Goal: Transaction & Acquisition: Subscribe to service/newsletter

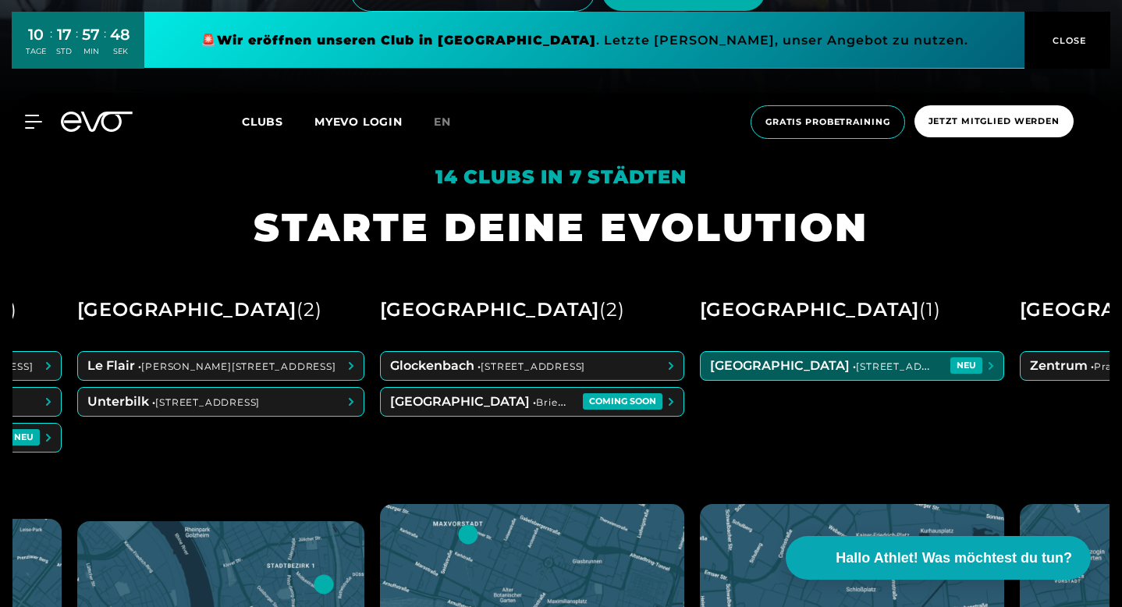
scroll to position [0, 563]
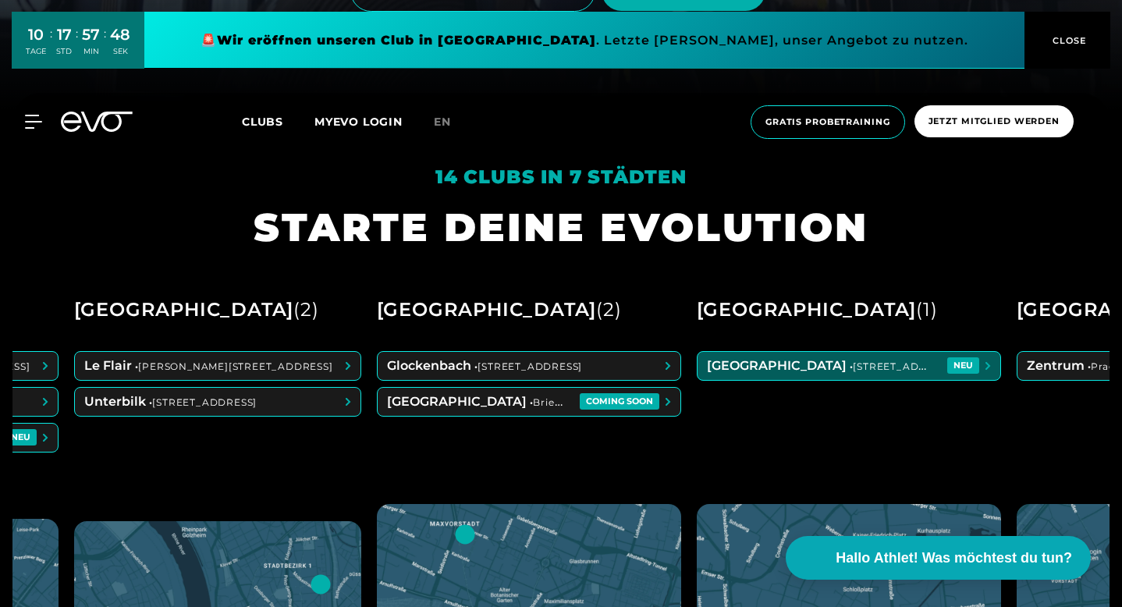
click at [833, 380] on span at bounding box center [849, 366] width 303 height 28
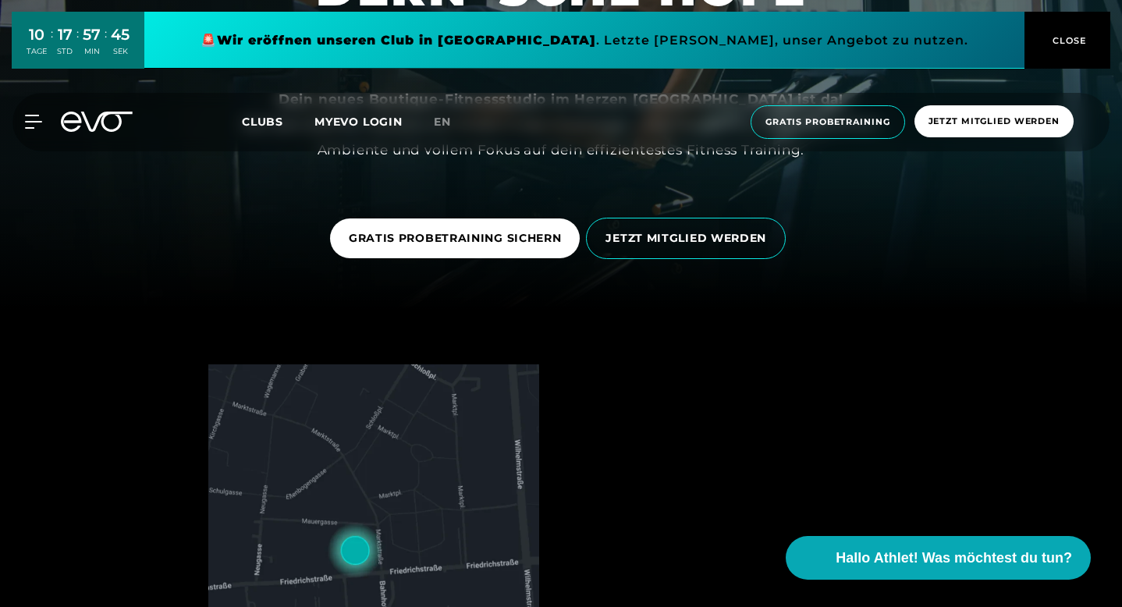
scroll to position [101, 0]
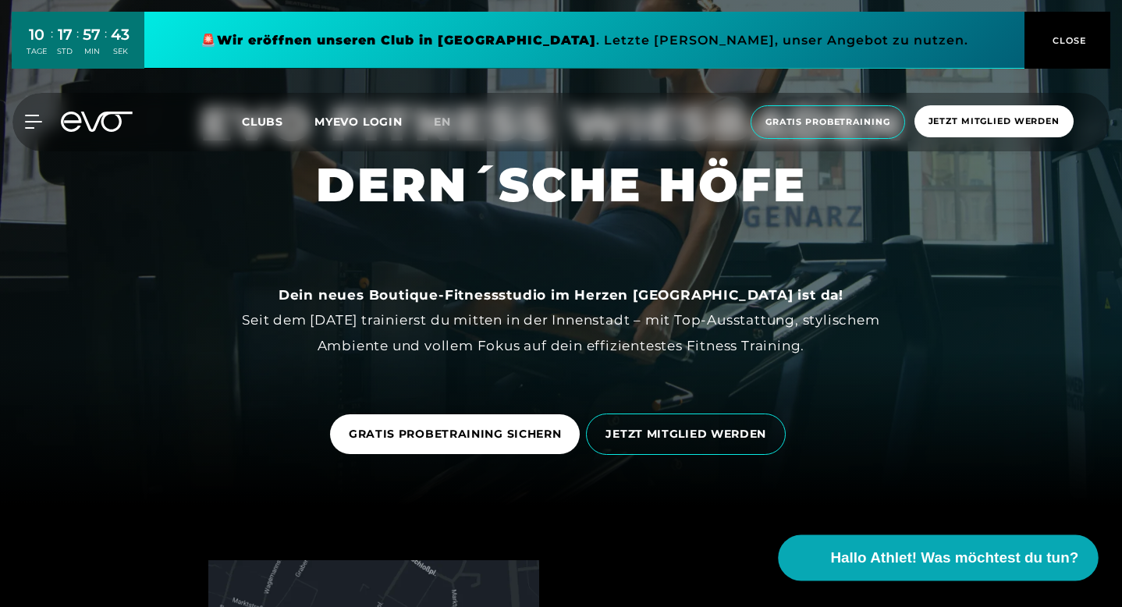
click at [869, 552] on span "Hallo Athlet! Was möchtest du tun?" at bounding box center [955, 558] width 248 height 22
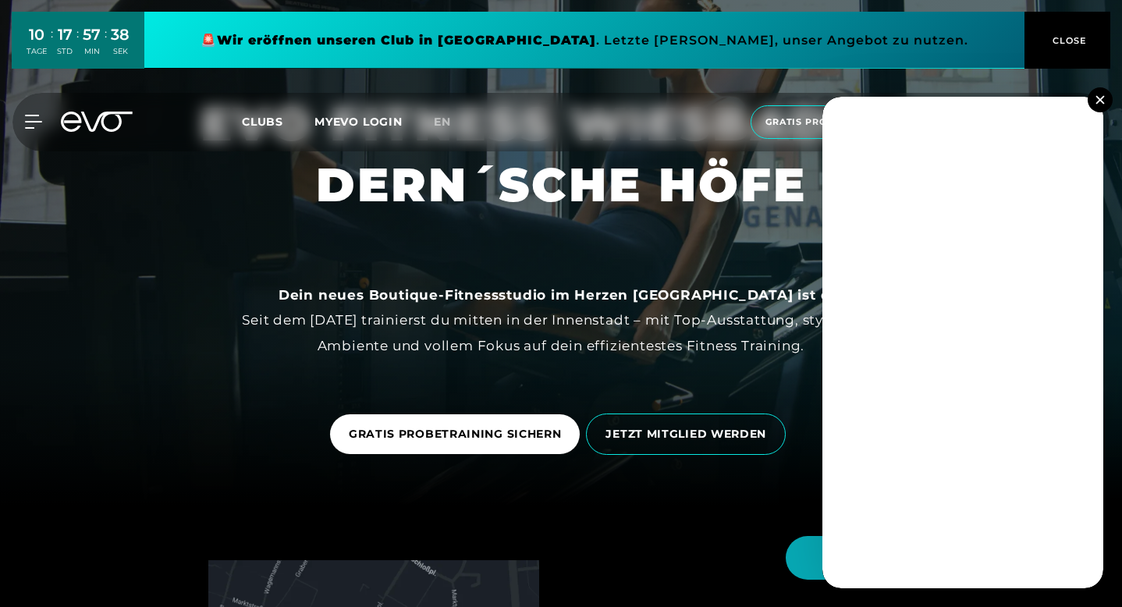
click at [1102, 105] on button at bounding box center [1100, 99] width 25 height 25
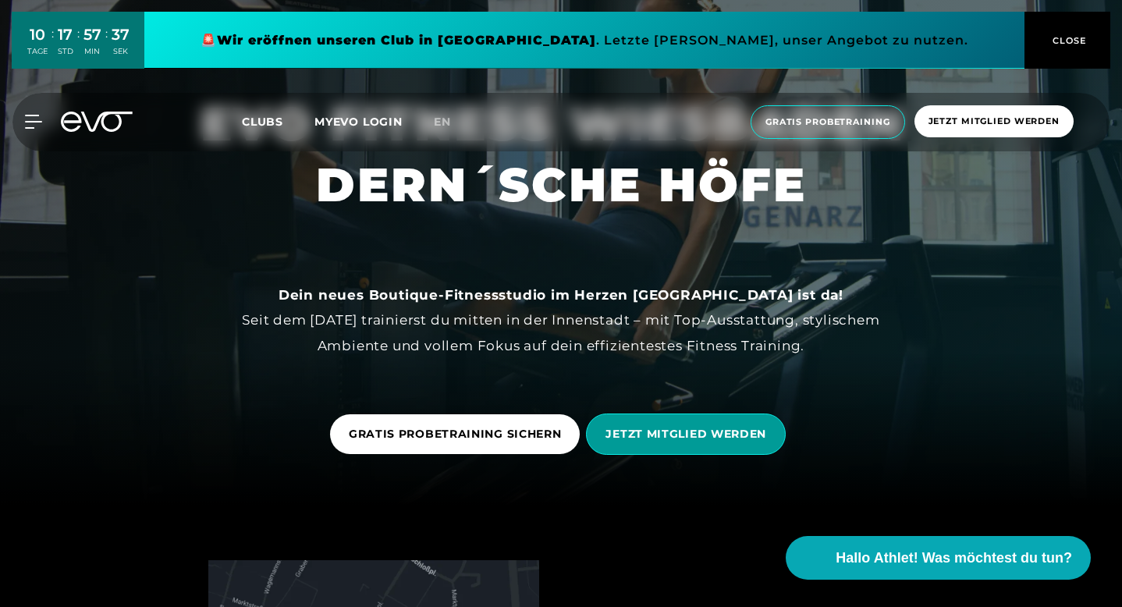
click at [701, 453] on span "JETZT MITGLIED WERDEN" at bounding box center [686, 434] width 200 height 41
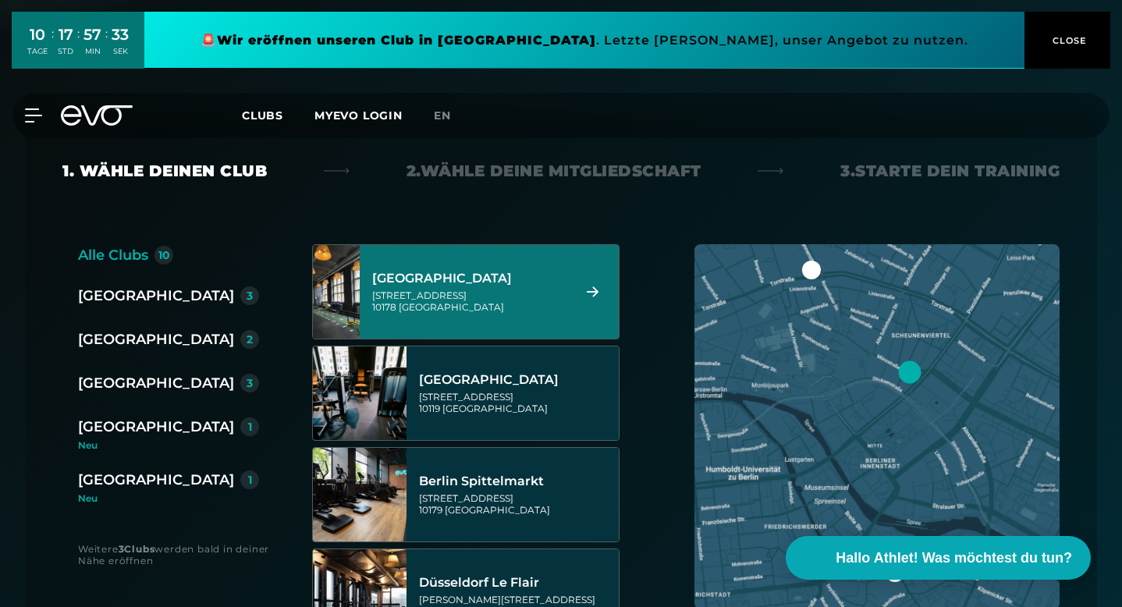
scroll to position [300, 0]
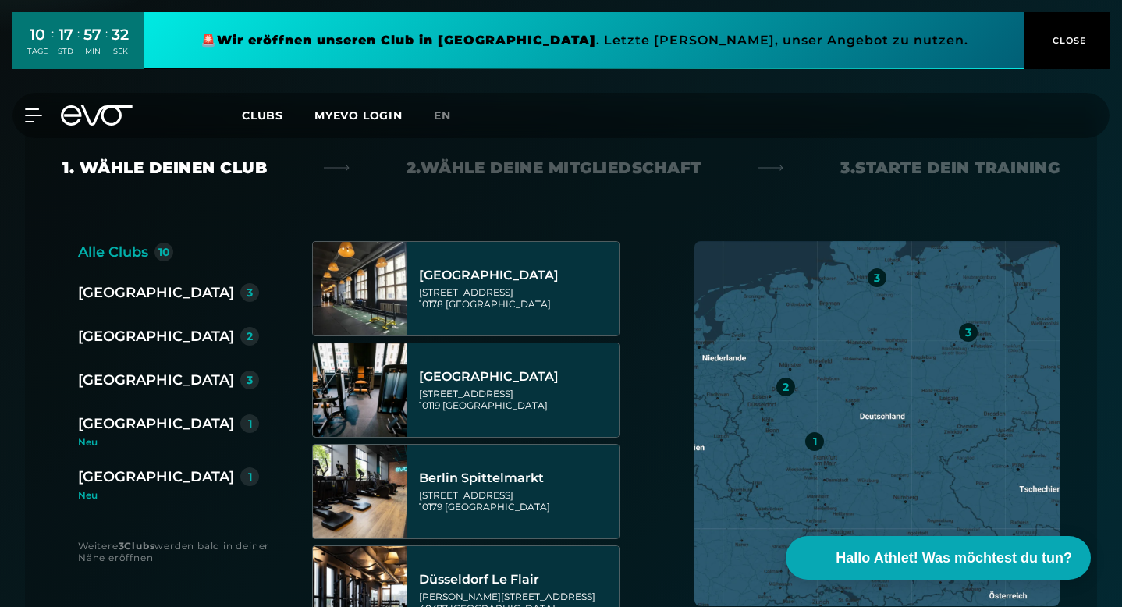
click at [136, 466] on div "[GEOGRAPHIC_DATA]" at bounding box center [156, 477] width 156 height 22
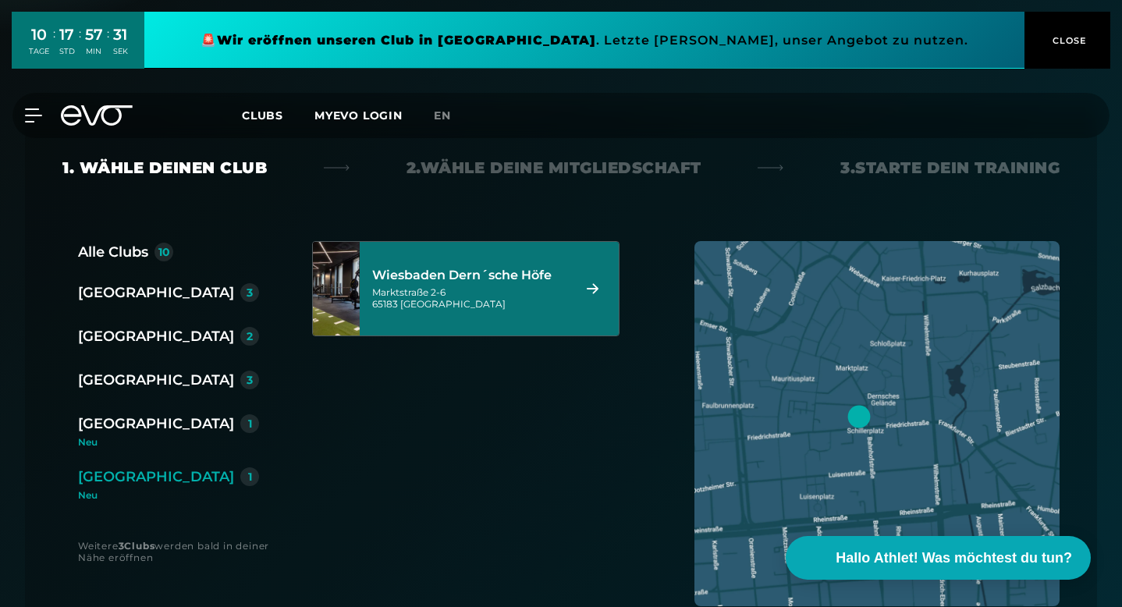
click at [487, 268] on div "Wiesbaden Dern´sche Höfe" at bounding box center [469, 276] width 195 height 16
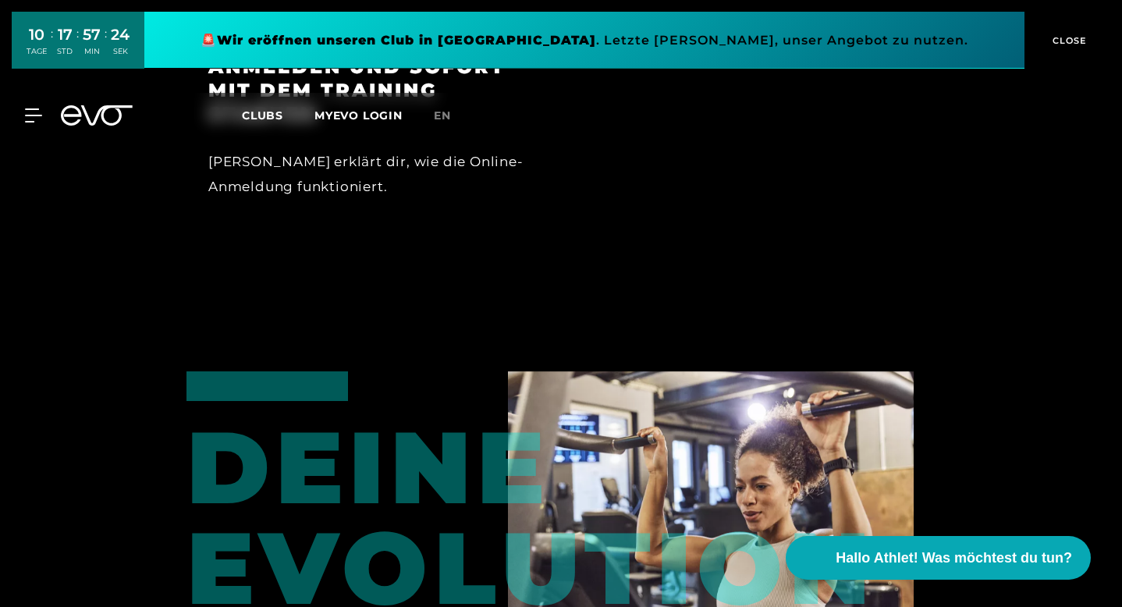
scroll to position [1762, 0]
